Goal: Task Accomplishment & Management: Use online tool/utility

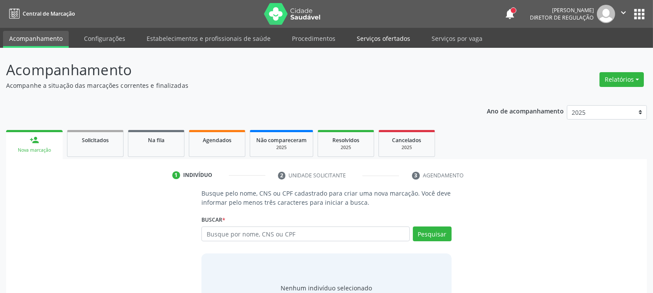
click at [368, 36] on link "Serviços ofertados" at bounding box center [384, 38] width 66 height 15
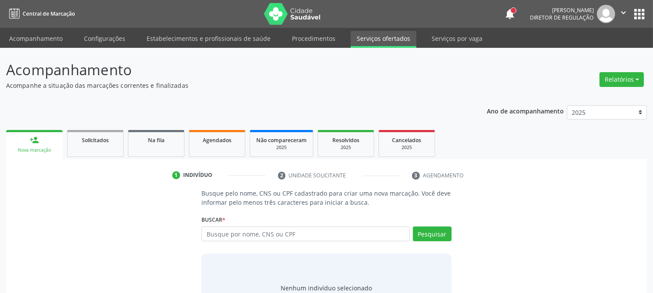
select select "9"
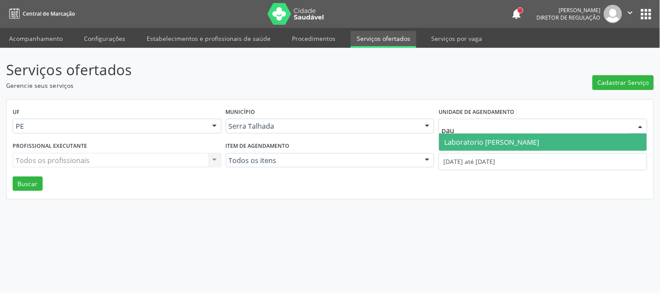
type input "paul"
click at [512, 138] on span "Laboratorio [PERSON_NAME] [PERSON_NAME]" at bounding box center [491, 143] width 95 height 10
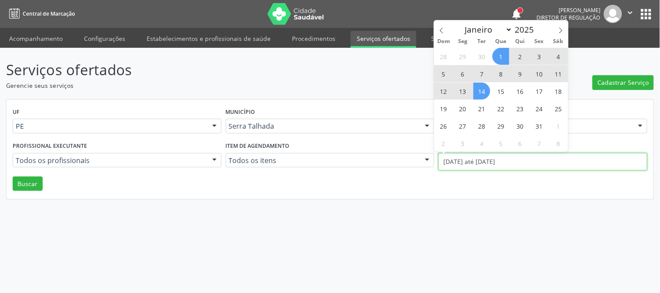
click at [499, 158] on input "01/10/2025 até 14/10/2025" at bounding box center [543, 161] width 209 height 17
click at [439, 26] on span at bounding box center [441, 27] width 15 height 15
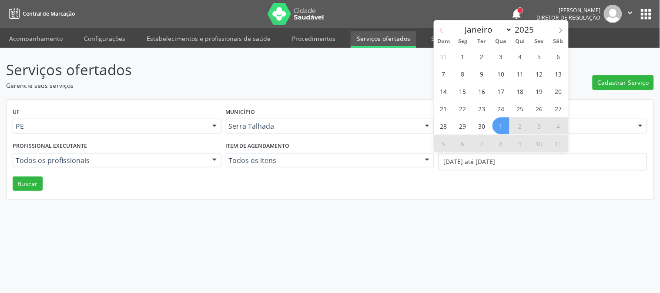
select select "8"
click at [461, 86] on span "15" at bounding box center [463, 91] width 17 height 17
type input "15/09/2025"
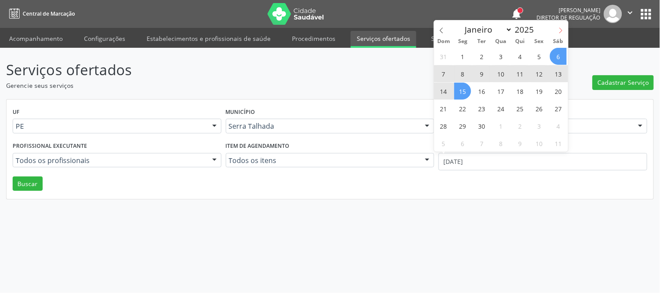
click at [564, 32] on icon at bounding box center [561, 30] width 6 height 6
select select "9"
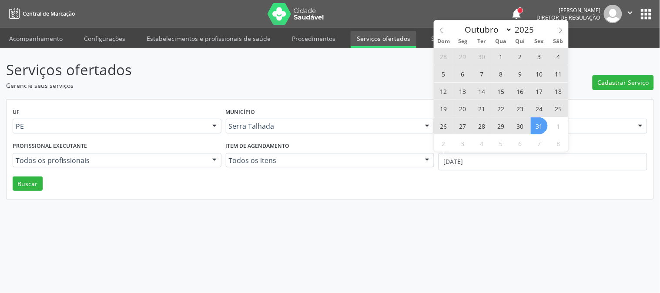
click at [538, 125] on span "31" at bounding box center [539, 126] width 17 height 17
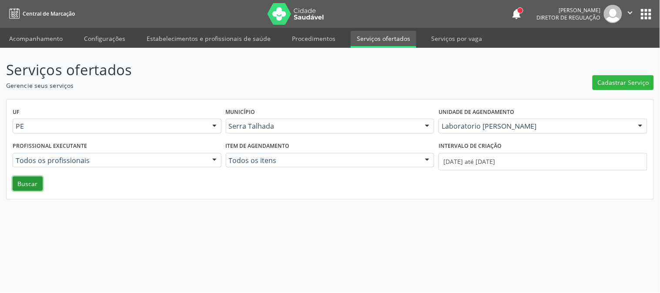
click at [23, 181] on button "Buscar" at bounding box center [28, 184] width 30 height 15
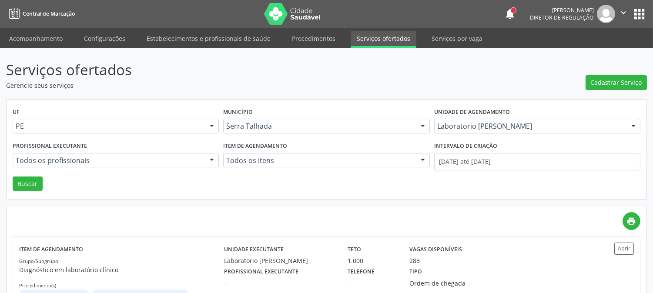
scroll to position [47, 0]
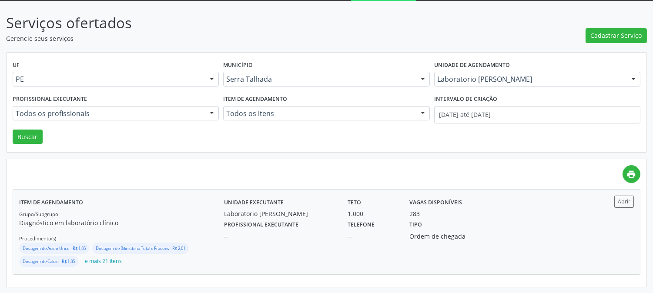
click at [168, 224] on p "Diagnóstico em laboratório clínico" at bounding box center [121, 223] width 205 height 9
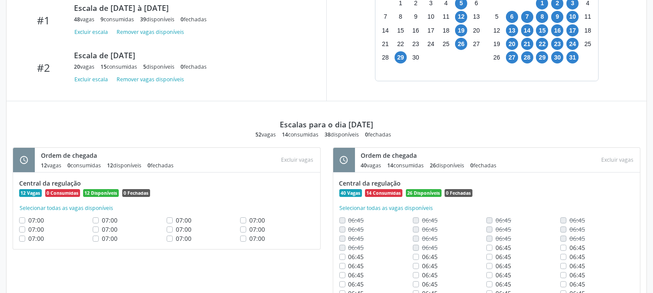
scroll to position [332, 0]
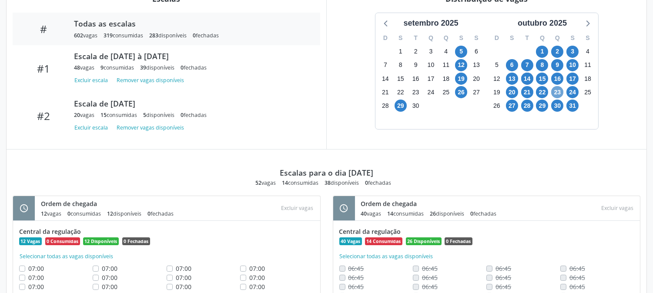
click at [562, 94] on span "23" at bounding box center [558, 92] width 12 height 12
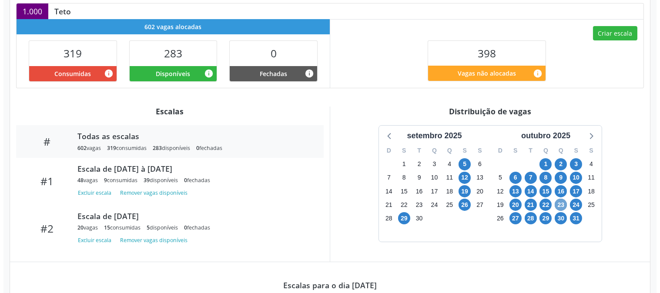
scroll to position [171, 0]
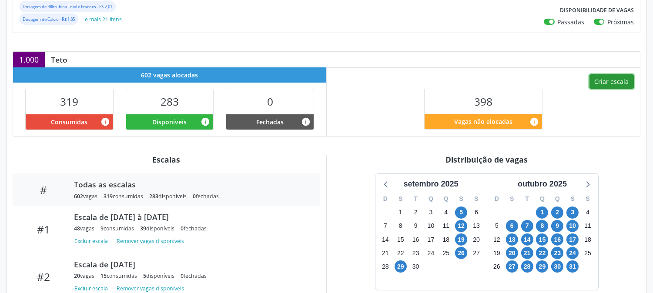
click at [600, 75] on button "Criar escala" at bounding box center [612, 81] width 44 height 15
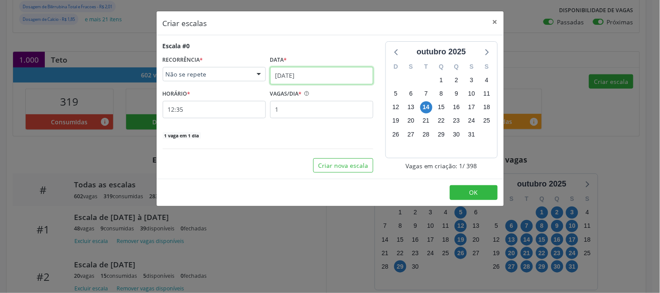
click at [303, 73] on input "[DATE]" at bounding box center [321, 75] width 103 height 17
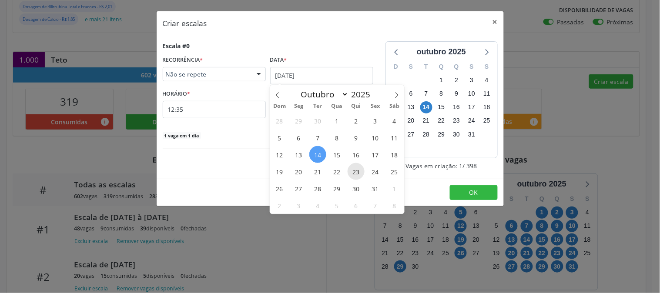
click at [357, 166] on span "23" at bounding box center [356, 171] width 17 height 17
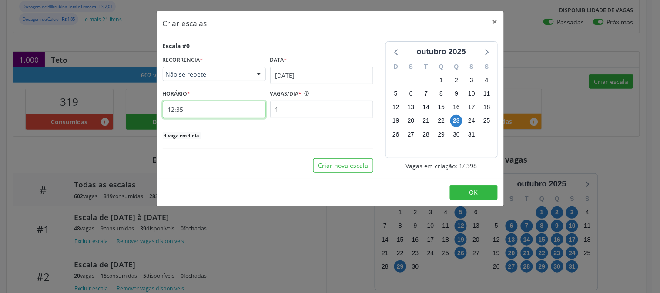
click at [189, 112] on input "12:35" at bounding box center [214, 109] width 103 height 17
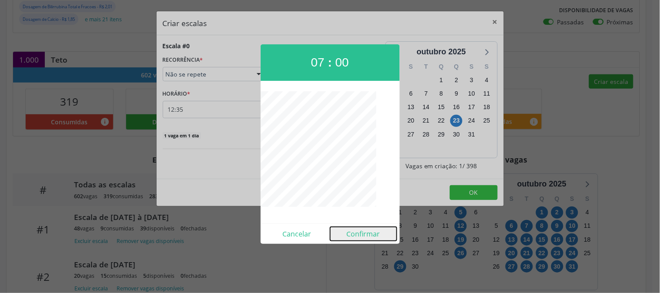
click at [358, 239] on button "Confirmar" at bounding box center [363, 234] width 67 height 14
type input "07:00"
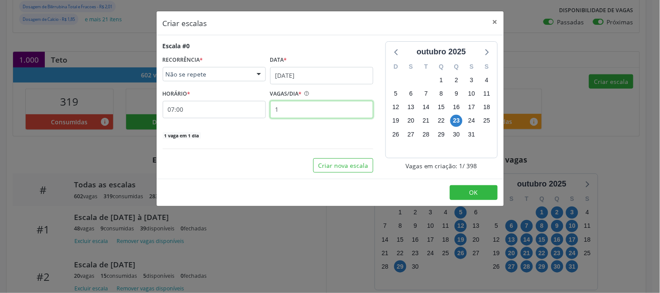
click at [300, 112] on input "1" at bounding box center [321, 109] width 103 height 17
type input "12"
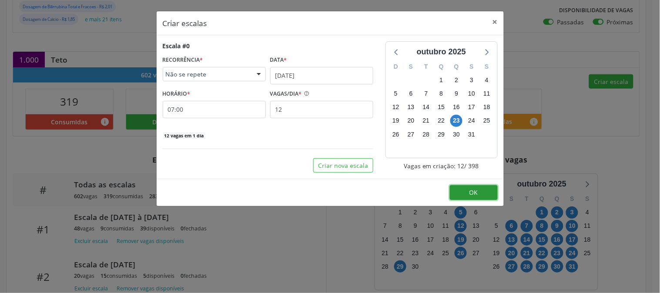
click at [462, 190] on button "OK" at bounding box center [474, 192] width 48 height 15
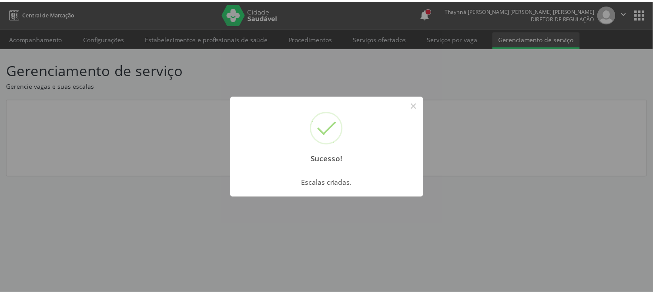
scroll to position [0, 0]
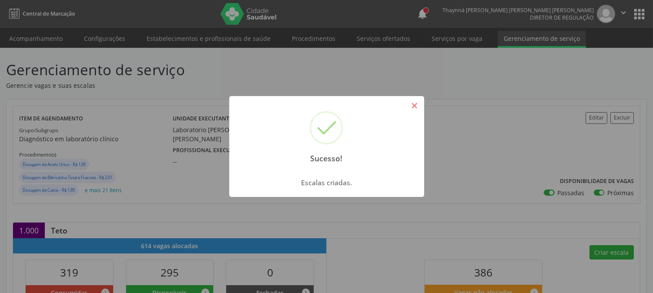
click at [414, 106] on button "×" at bounding box center [414, 105] width 15 height 15
